Goal: Task Accomplishment & Management: Use online tool/utility

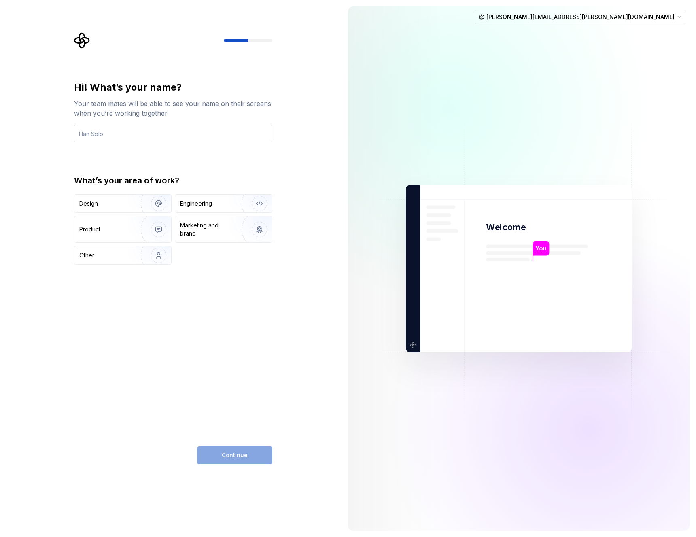
click at [91, 132] on input "text" at bounding box center [173, 134] width 198 height 18
type input "[PERSON_NAME]"
click at [223, 205] on div "Engineering" at bounding box center [212, 203] width 64 height 8
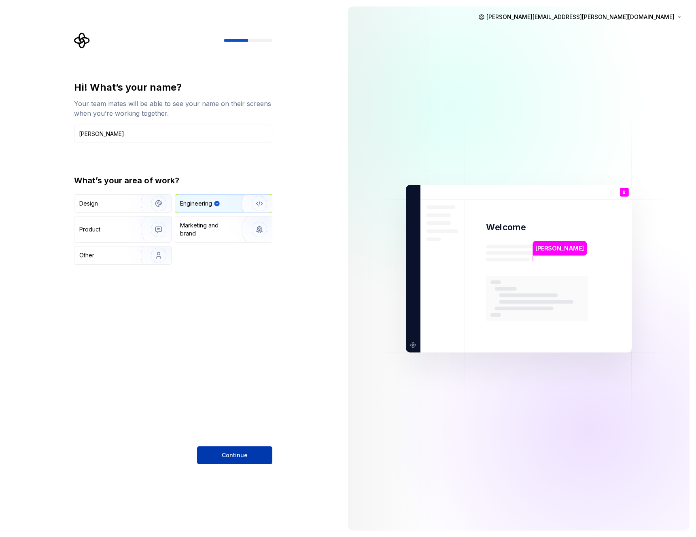
click at [233, 454] on span "Continue" at bounding box center [235, 455] width 26 height 8
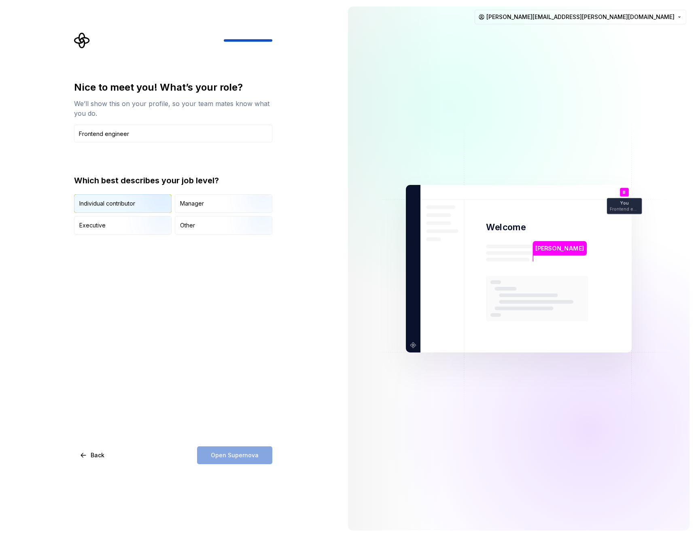
type input "Frontend engineer"
click at [137, 201] on img "button" at bounding box center [152, 214] width 52 height 54
click at [255, 453] on span "Open Supernova" at bounding box center [235, 455] width 48 height 8
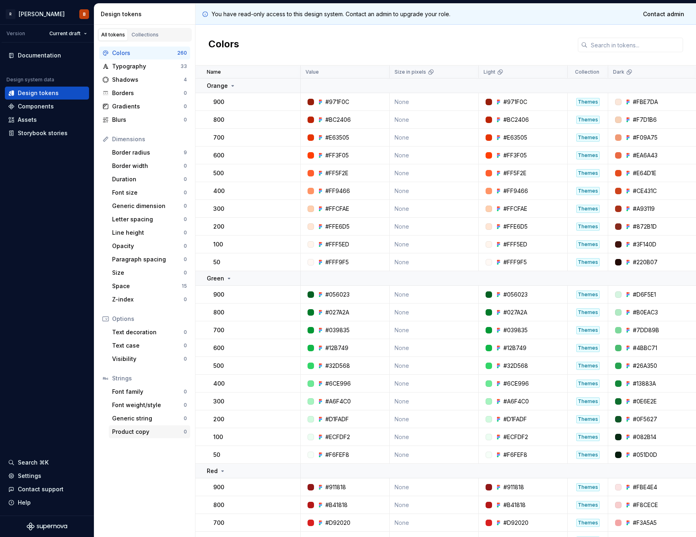
click at [136, 435] on div "Product copy" at bounding box center [148, 432] width 72 height 8
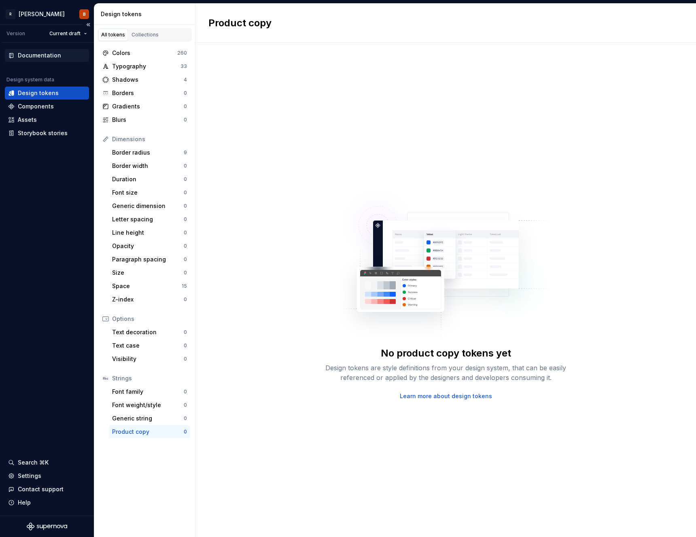
click at [41, 57] on div "Documentation" at bounding box center [39, 55] width 43 height 8
